Goal: Information Seeking & Learning: Check status

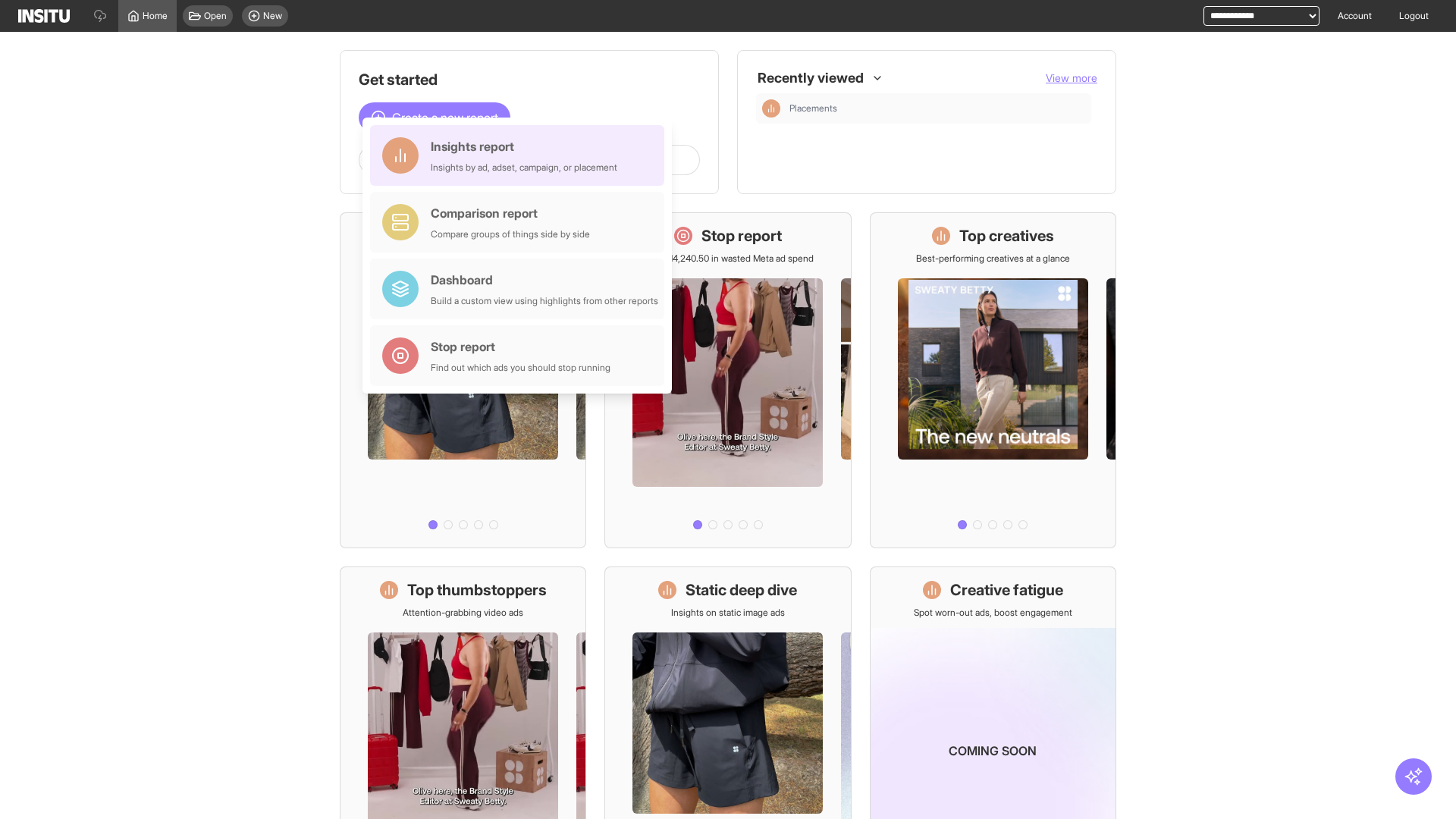
click at [521, 155] on div "Insights report Insights by ad, adset, campaign, or placement" at bounding box center [524, 155] width 186 height 37
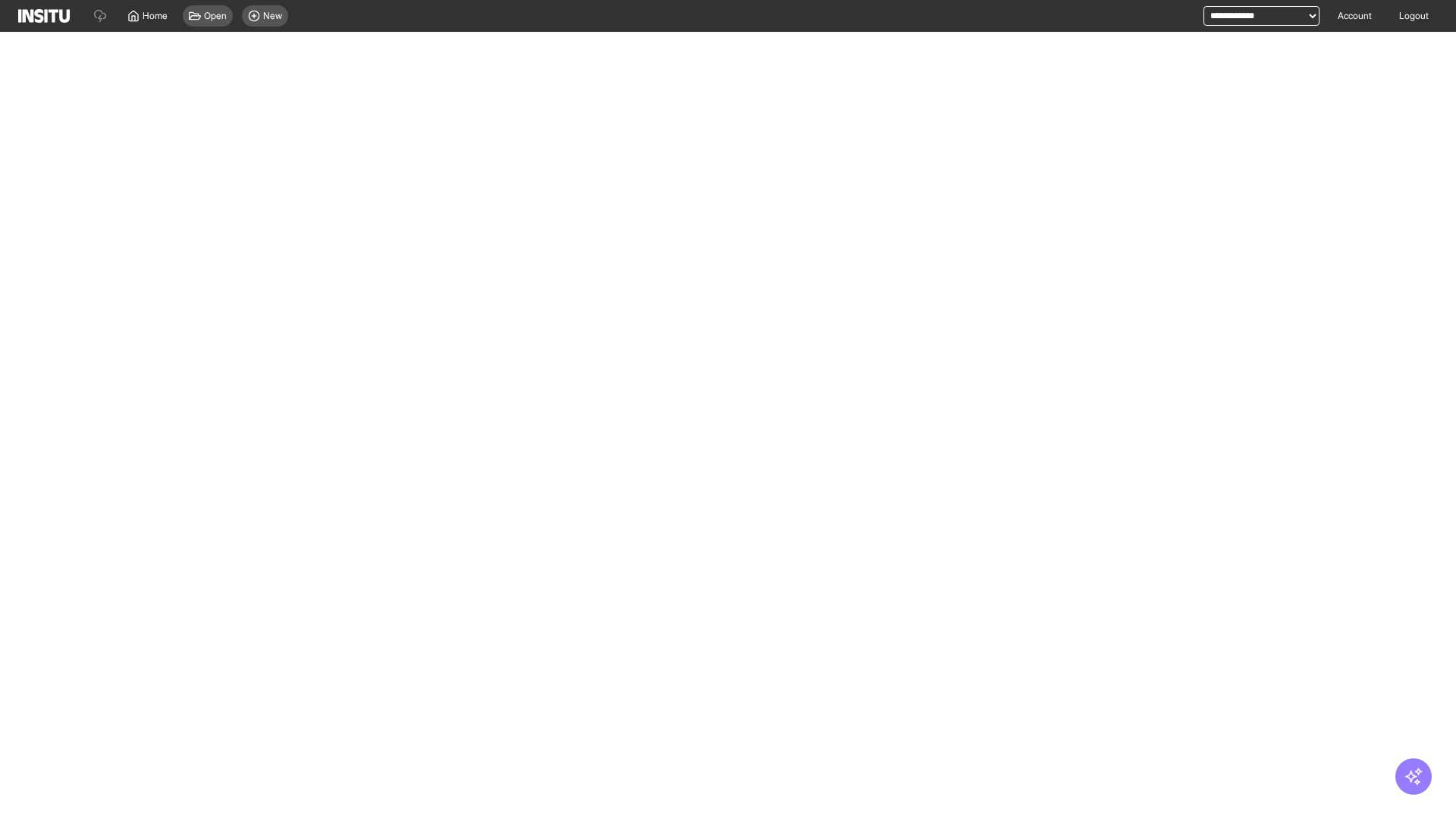
select select "**"
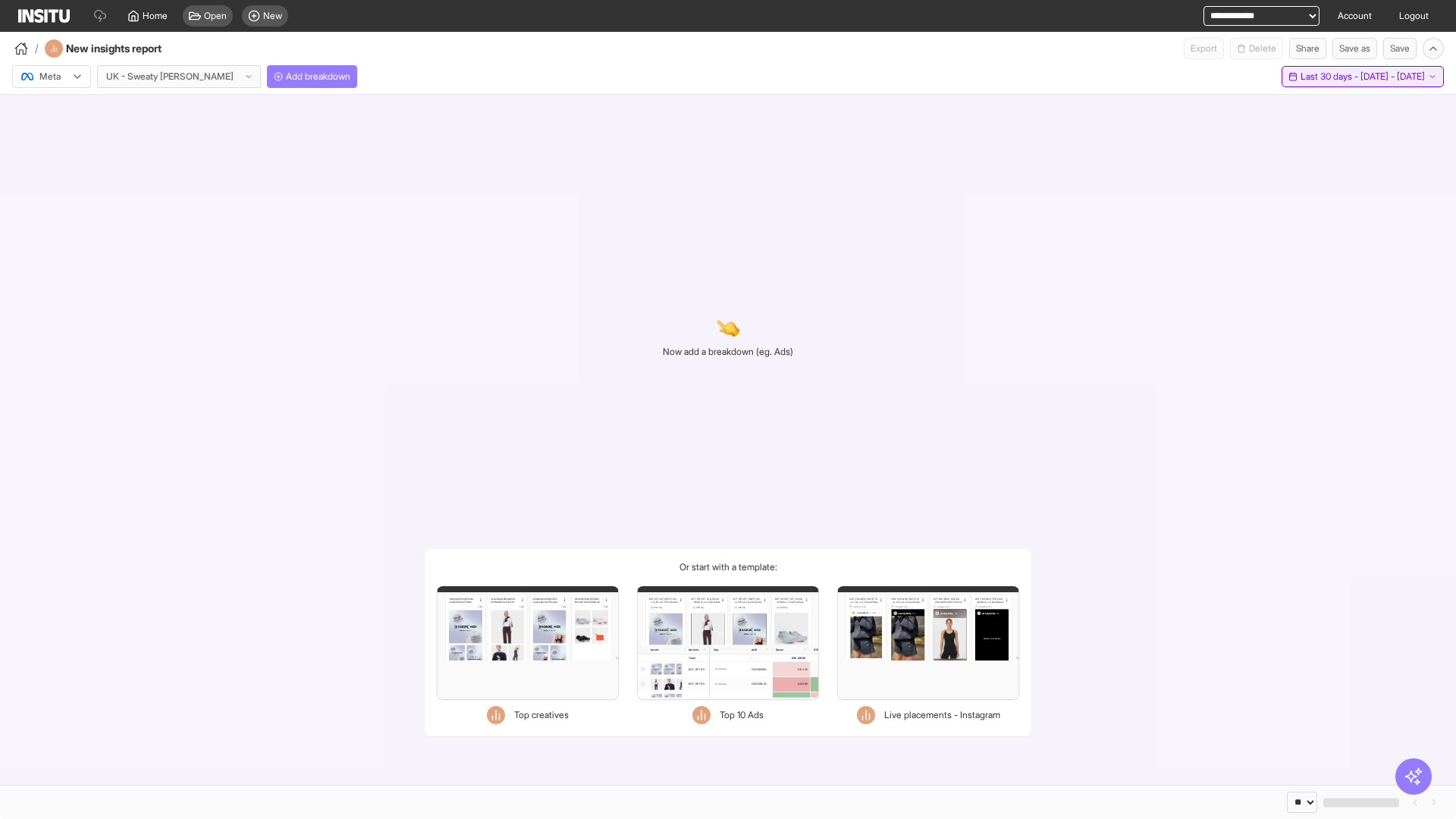
click at [1329, 77] on span "Last 30 days - [DATE] - [DATE]" at bounding box center [1363, 77] width 124 height 13
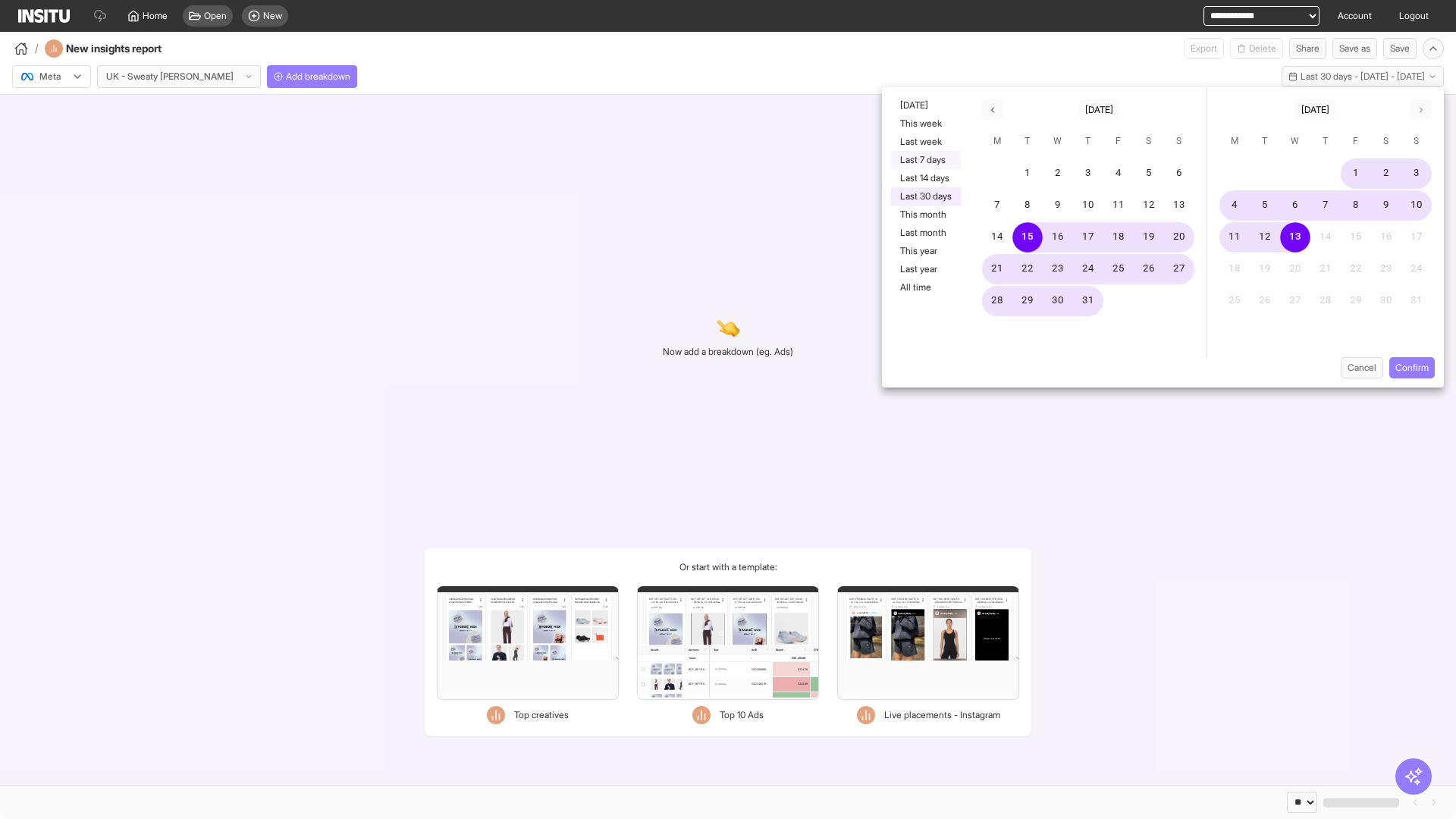
click at [924, 160] on button "Last 7 days" at bounding box center [925, 160] width 70 height 18
